Goal: Task Accomplishment & Management: Complete application form

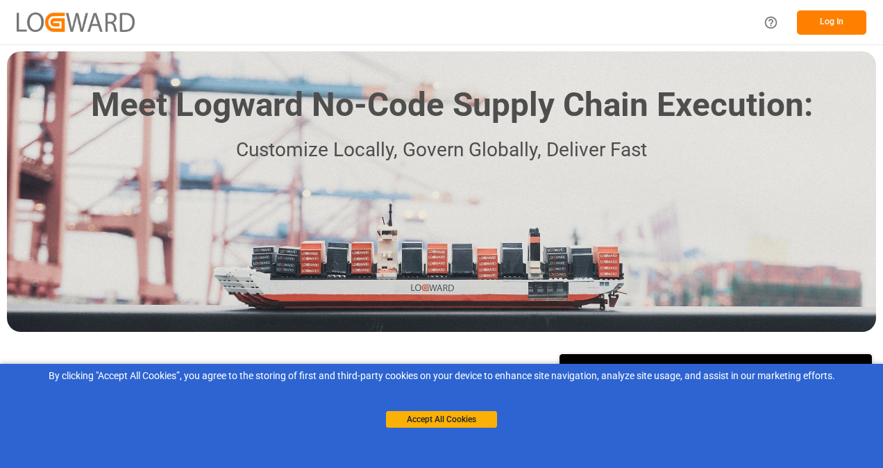
click at [790, 14] on div "Log In" at bounding box center [810, 22] width 111 height 31
click at [833, 14] on button "Log In" at bounding box center [831, 22] width 69 height 24
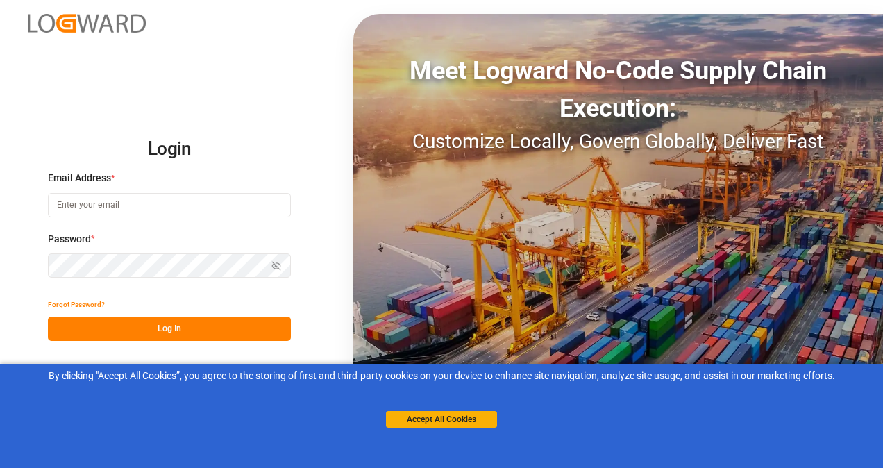
type input "[PERSON_NAME][EMAIL_ADDRESS][DOMAIN_NAME][PERSON_NAME]"
click at [154, 334] on button "Log In" at bounding box center [169, 328] width 243 height 24
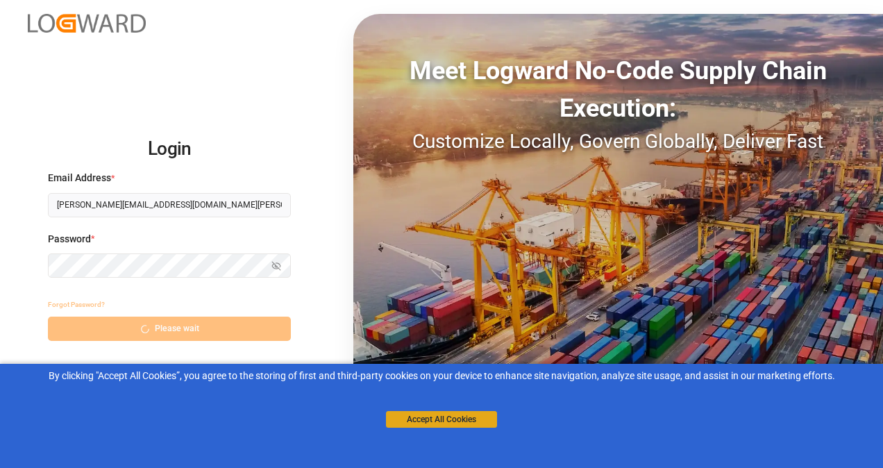
click at [448, 419] on button "Accept All Cookies" at bounding box center [441, 419] width 111 height 17
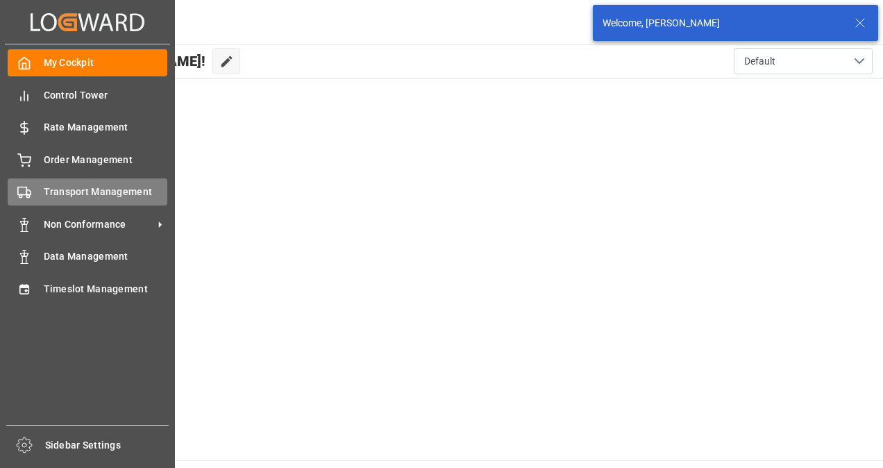
click at [100, 185] on div "Transport Management Transport Management" at bounding box center [88, 191] width 160 height 27
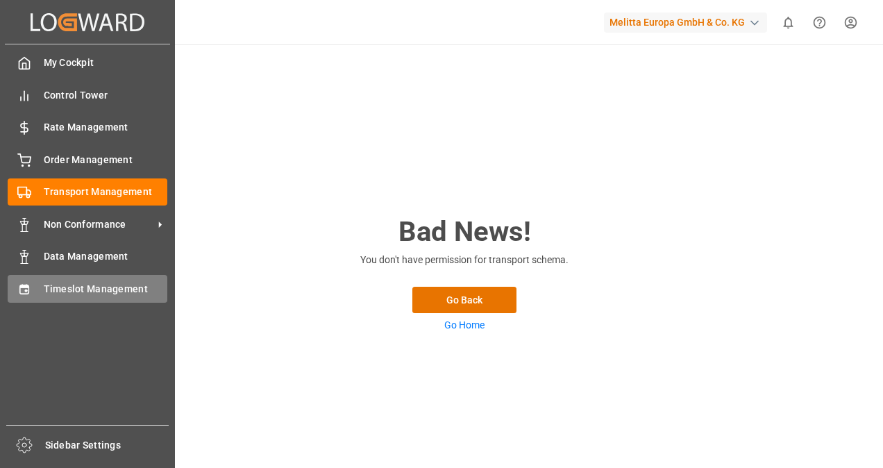
click at [94, 282] on div "Timeslot Management Timeslot Management" at bounding box center [88, 288] width 160 height 27
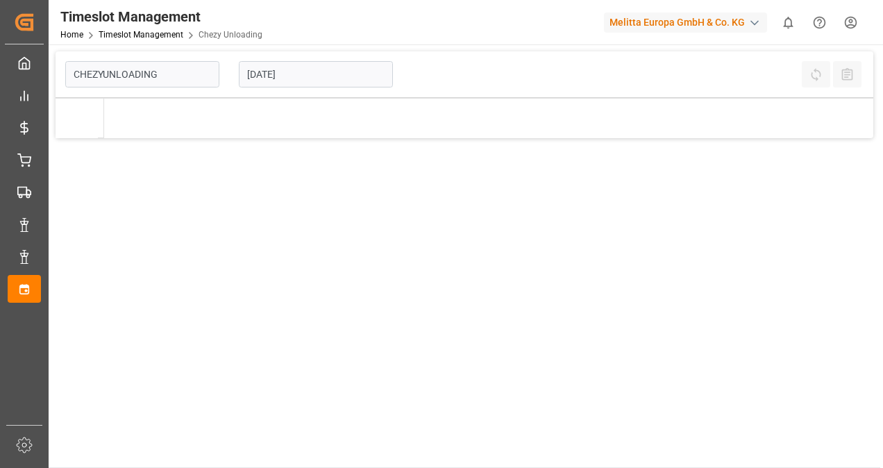
type input "Chezy Unloading"
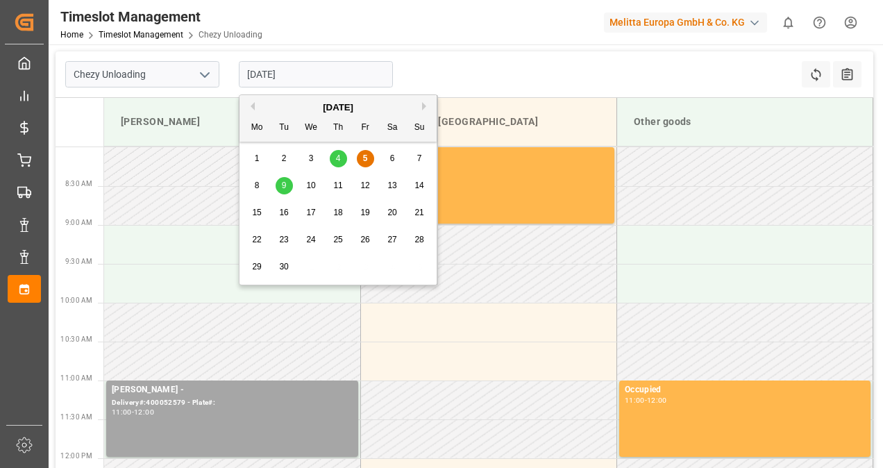
click at [344, 81] on input "[DATE]" at bounding box center [316, 74] width 154 height 26
click at [312, 183] on span "10" at bounding box center [310, 185] width 9 height 10
type input "[DATE]"
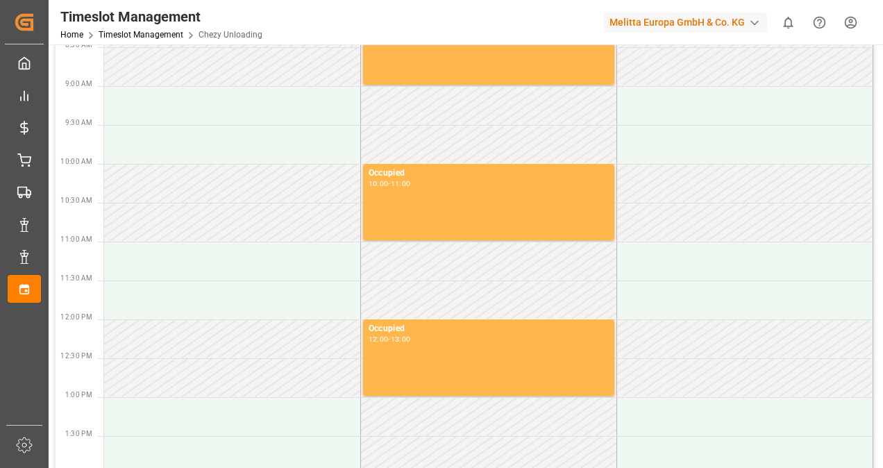
scroll to position [278, 0]
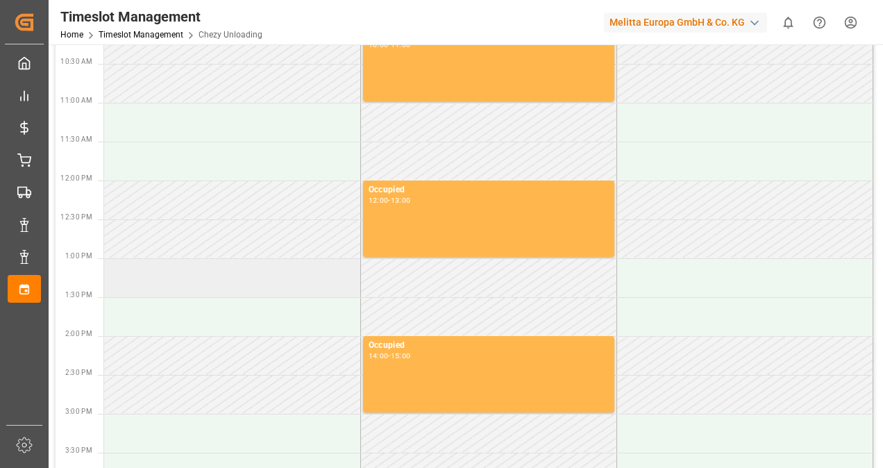
click at [234, 279] on td at bounding box center [232, 277] width 256 height 39
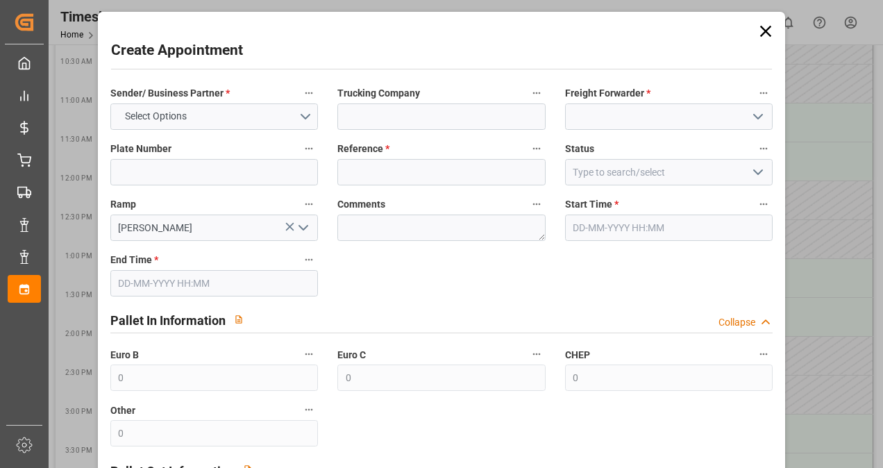
type input "[DATE] 13:00"
type input "[DATE] 14:00"
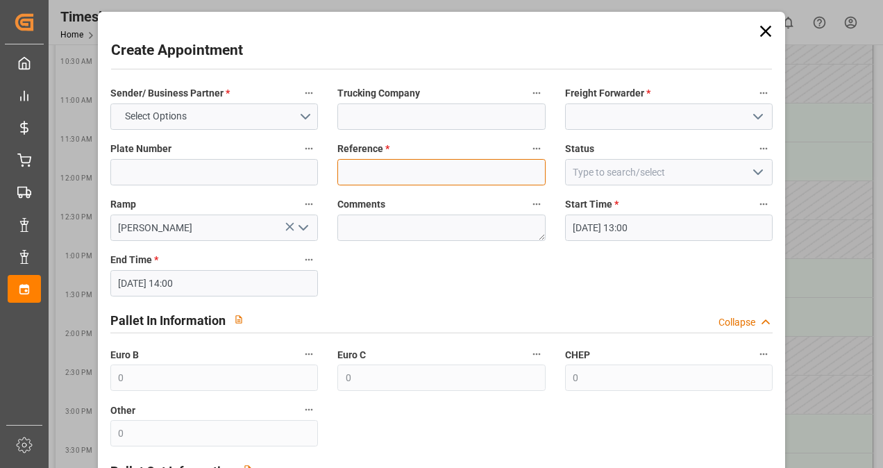
click at [396, 177] on input at bounding box center [441, 172] width 208 height 26
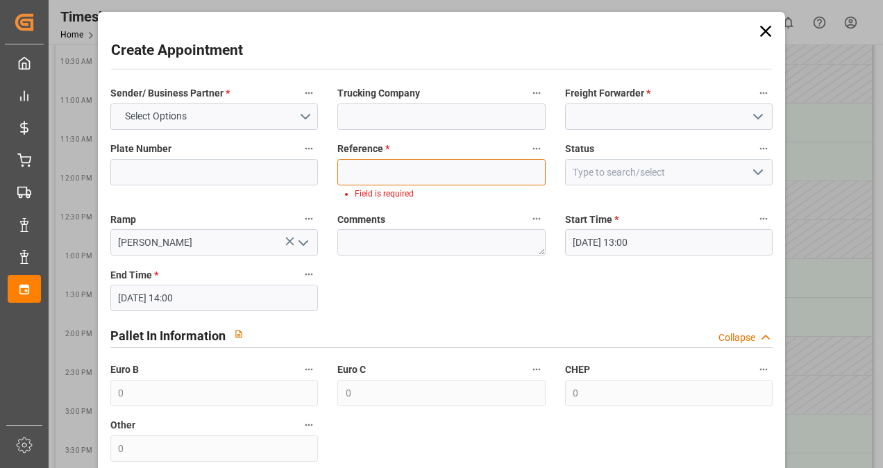
paste input "400052656"
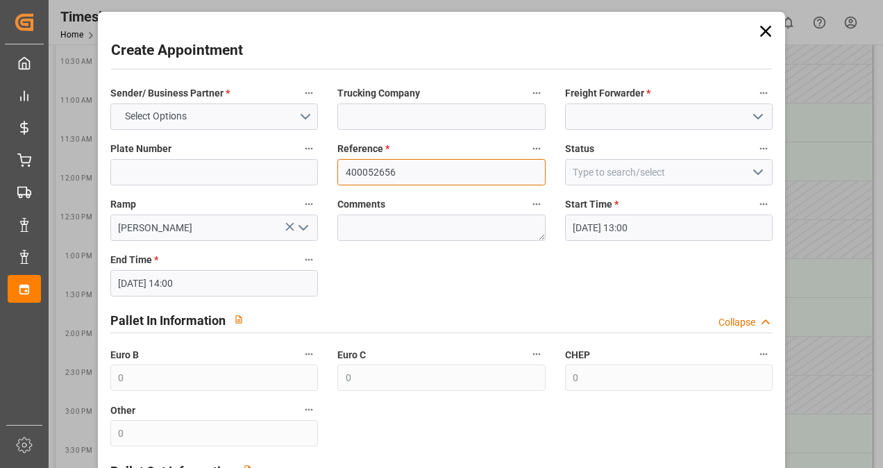
paste input "400052656"
click at [468, 172] on input "400052656400052656" at bounding box center [441, 172] width 208 height 26
paste input
type input "400052656"
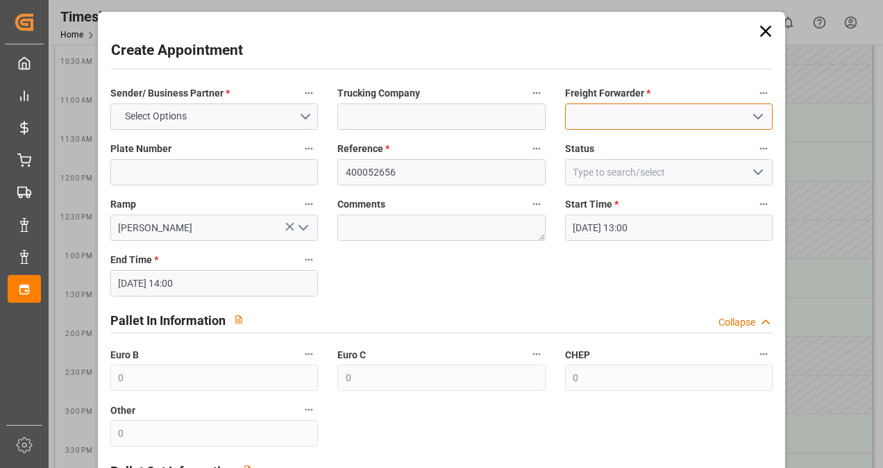
click at [716, 114] on input at bounding box center [669, 116] width 208 height 26
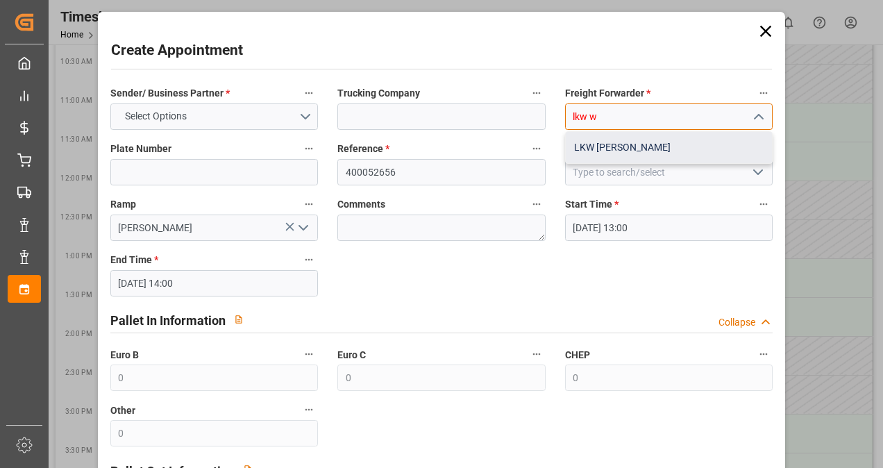
click at [698, 139] on div "LKW [PERSON_NAME]" at bounding box center [669, 147] width 207 height 31
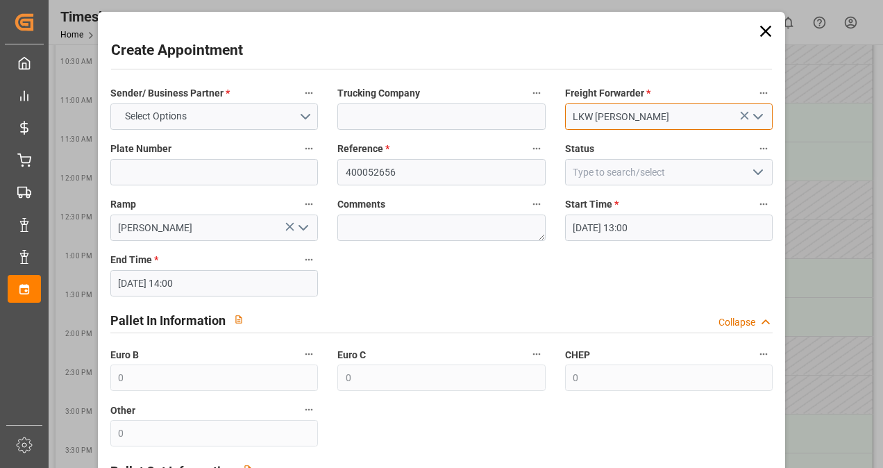
scroll to position [264, 0]
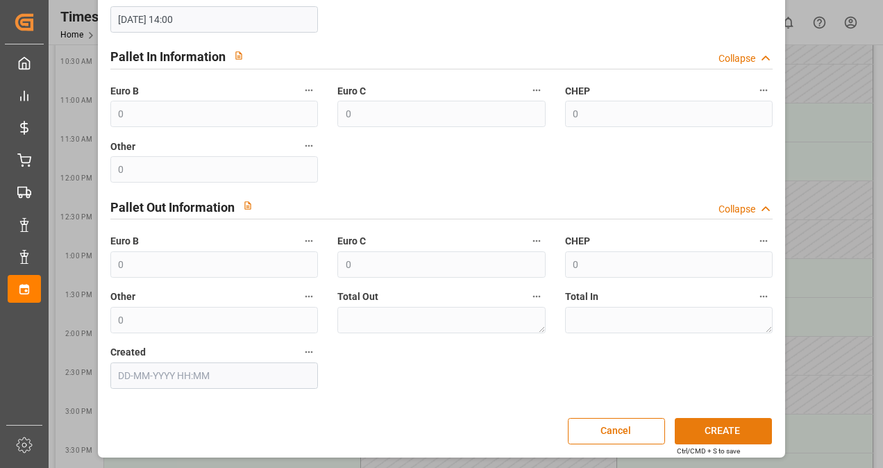
type input "LKW [PERSON_NAME]"
click at [727, 425] on button "CREATE" at bounding box center [723, 431] width 97 height 26
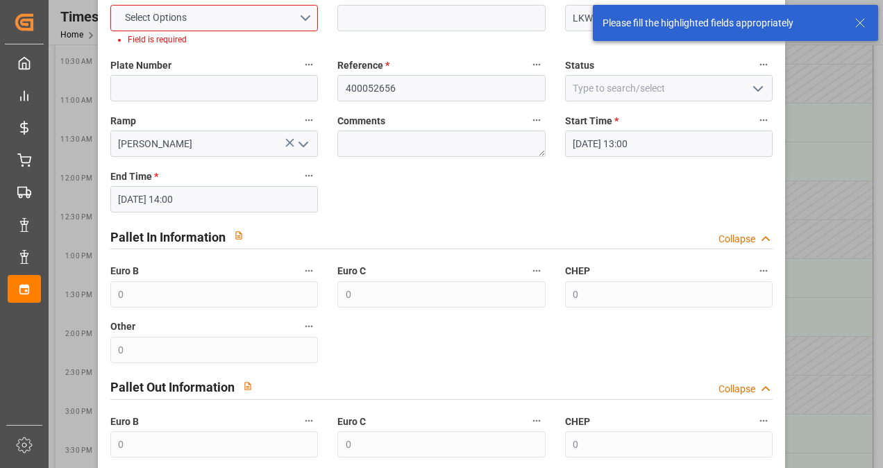
scroll to position [0, 0]
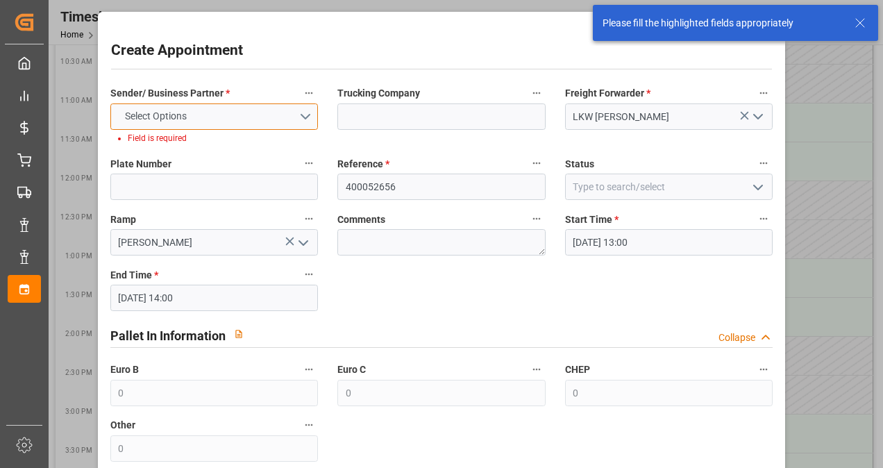
click at [247, 125] on button "Select Options" at bounding box center [214, 116] width 208 height 26
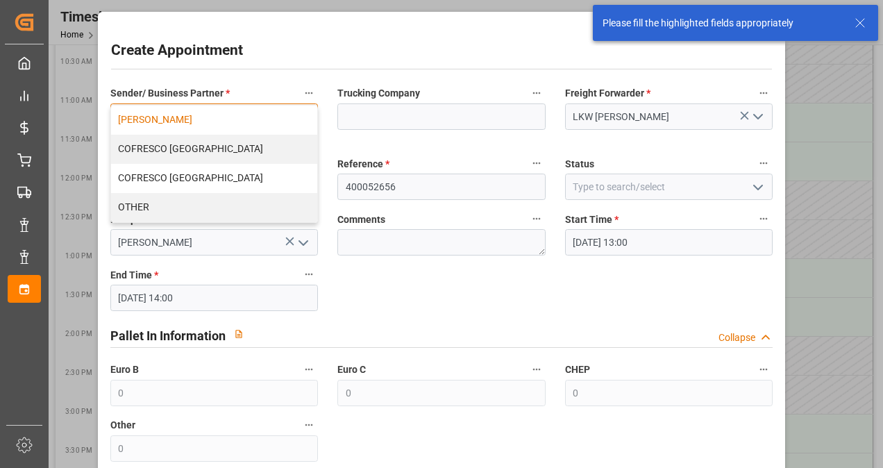
click at [207, 125] on div "[PERSON_NAME]" at bounding box center [214, 119] width 207 height 29
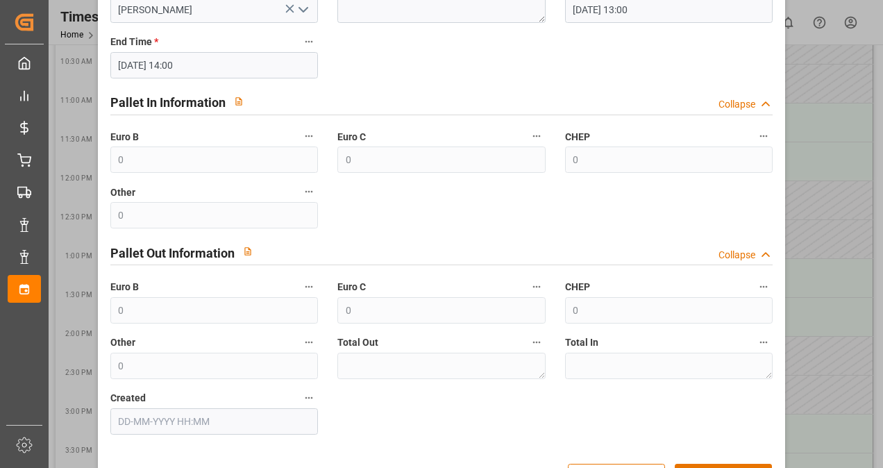
scroll to position [264, 0]
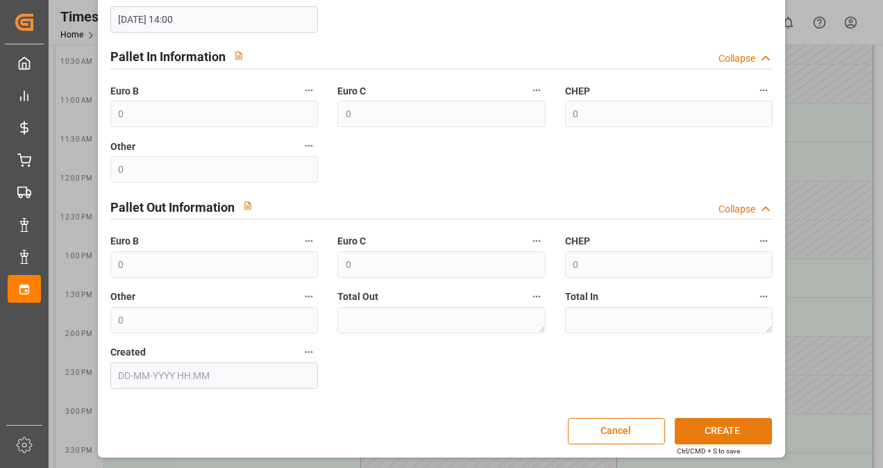
click at [708, 429] on button "CREATE" at bounding box center [723, 431] width 97 height 26
